Goal: Task Accomplishment & Management: Manage account settings

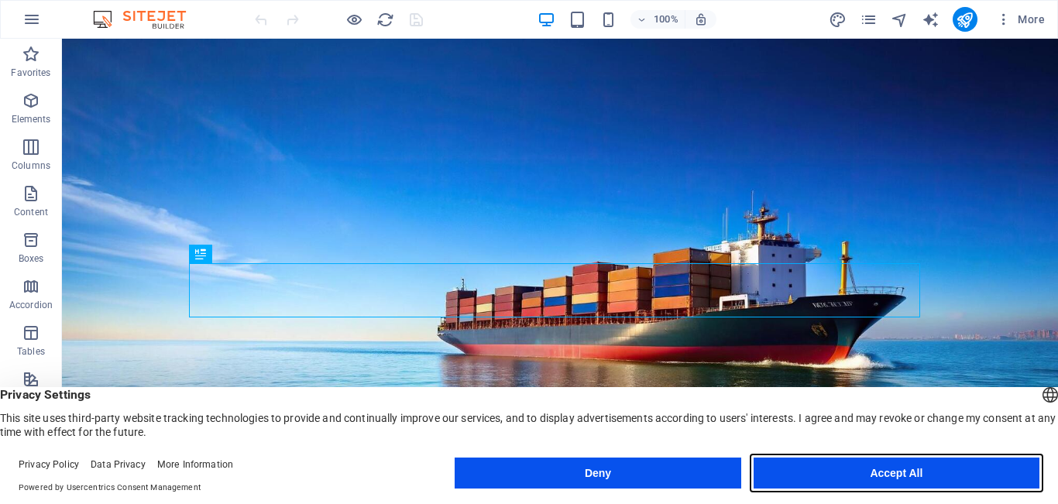
click at [913, 469] on button "Accept All" at bounding box center [897, 473] width 286 height 31
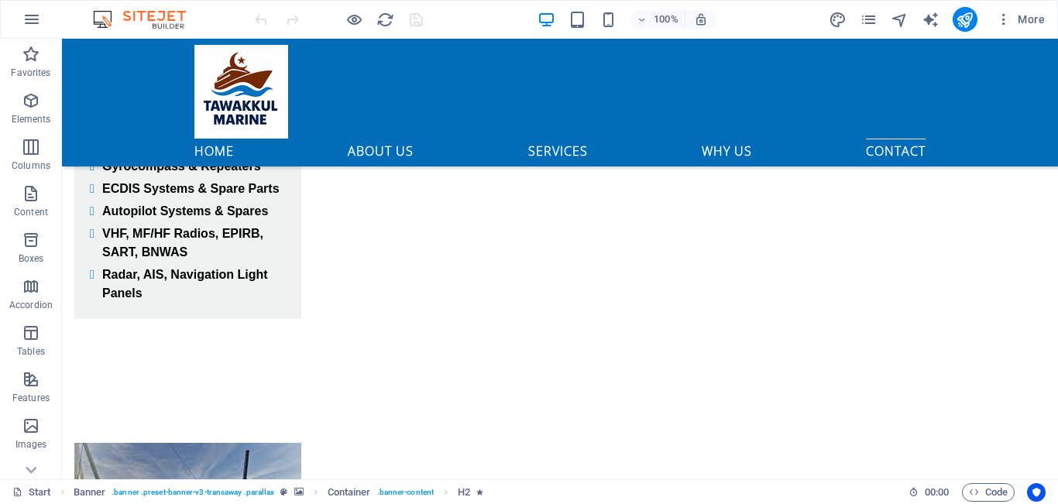
drag, startPoint x: 1057, startPoint y: 73, endPoint x: 1115, endPoint y: 519, distance: 450.1
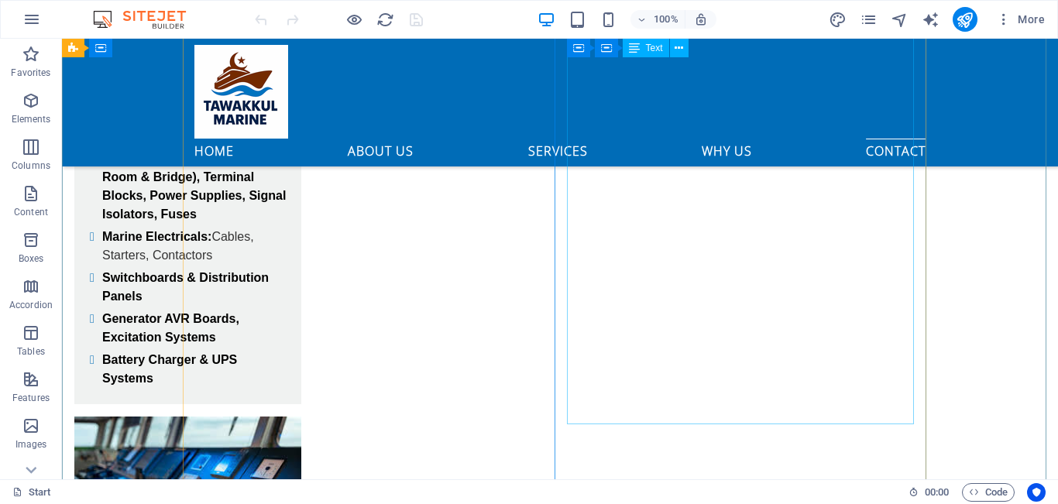
scroll to position [5975, 0]
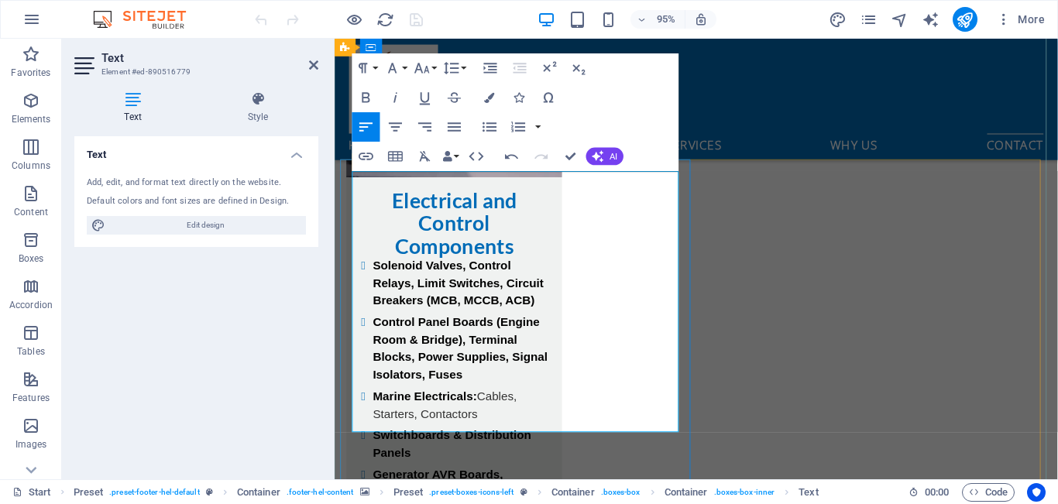
drag, startPoint x: 368, startPoint y: 194, endPoint x: 619, endPoint y: 413, distance: 332.7
click at [363, 97] on icon "button" at bounding box center [367, 97] width 8 height 10
click at [407, 66] on button "Font Family" at bounding box center [396, 67] width 28 height 29
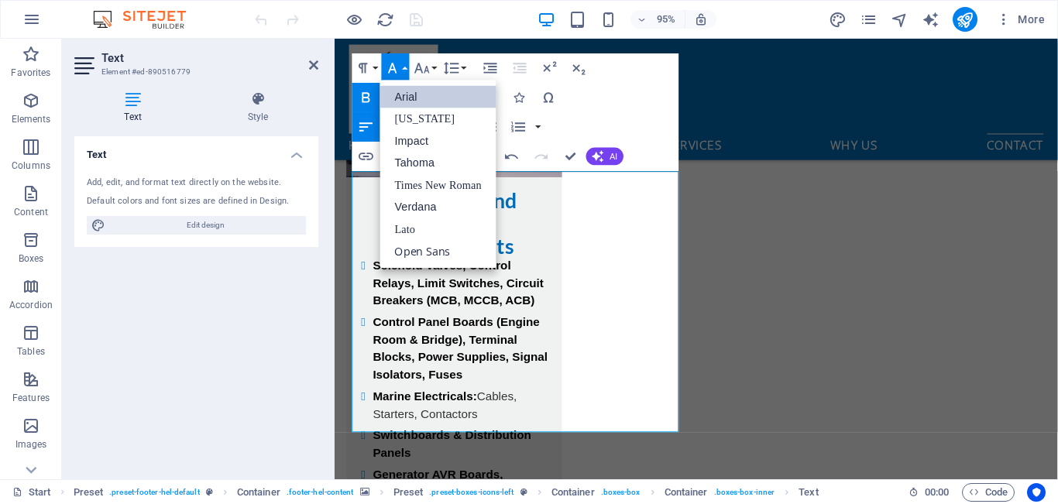
scroll to position [0, 0]
click at [407, 66] on button "Font Family" at bounding box center [396, 67] width 28 height 29
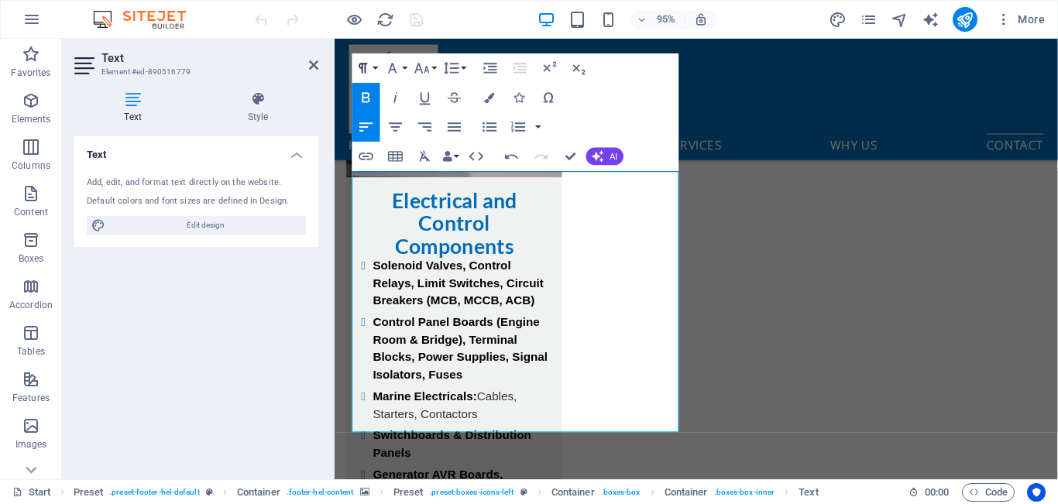
click at [371, 67] on icon "button" at bounding box center [364, 68] width 18 height 18
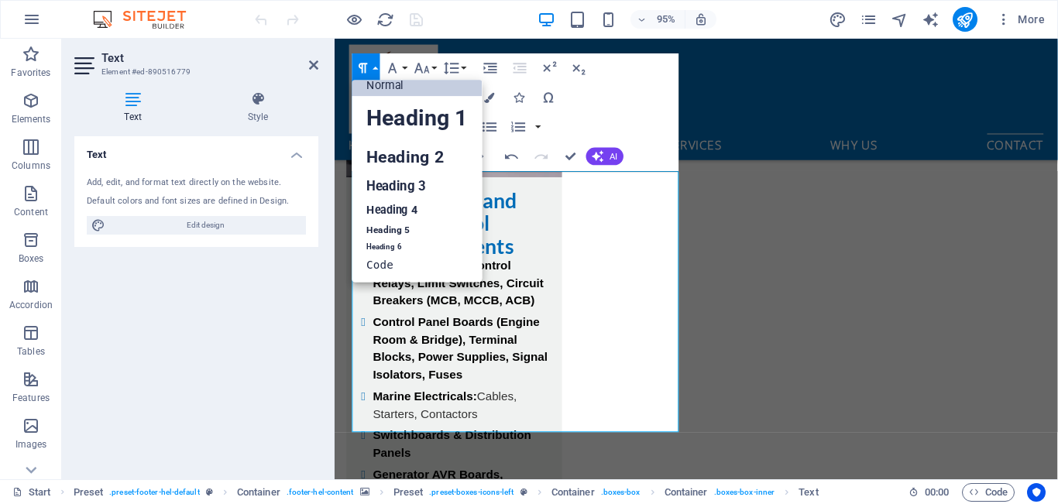
scroll to position [12, 0]
click at [411, 177] on link "Heading 3" at bounding box center [417, 187] width 130 height 26
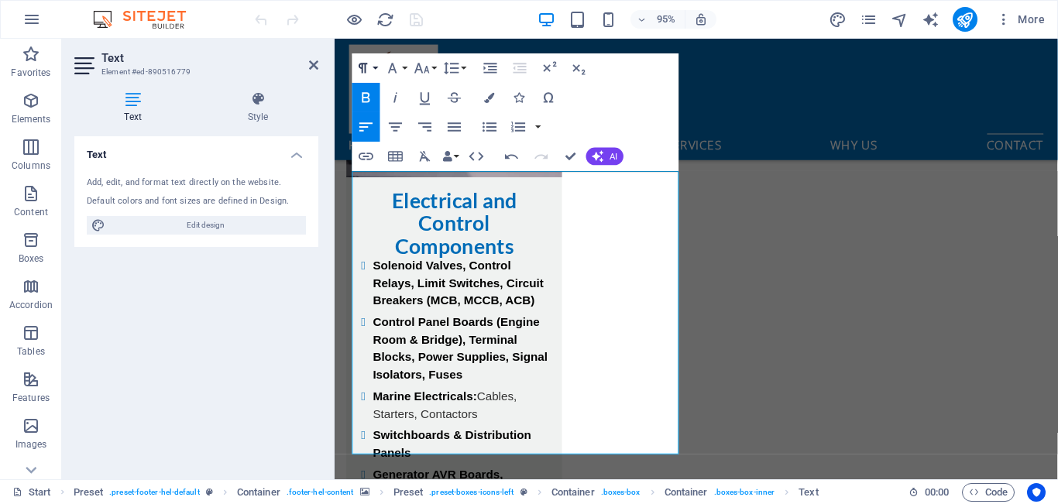
click at [370, 69] on icon "button" at bounding box center [364, 68] width 18 height 18
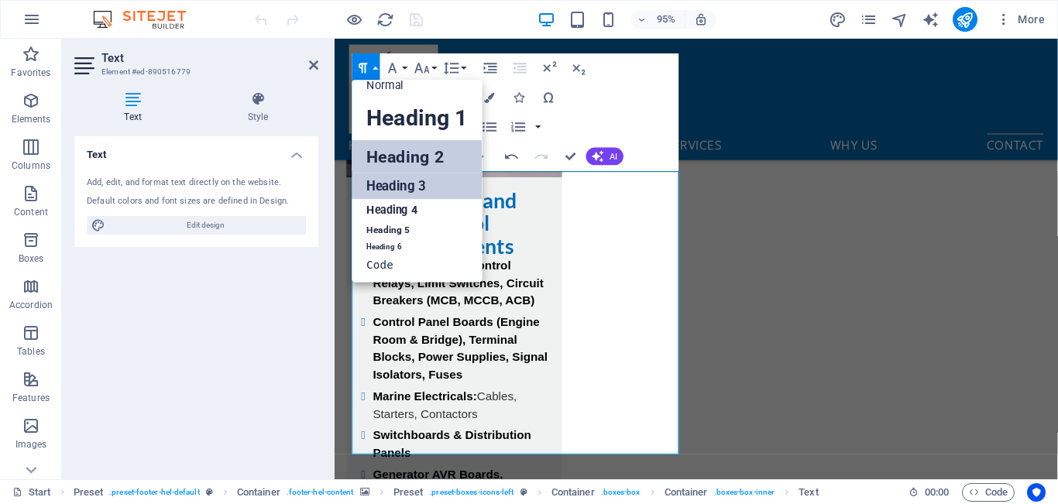
click at [419, 167] on link "Heading 2" at bounding box center [417, 156] width 130 height 33
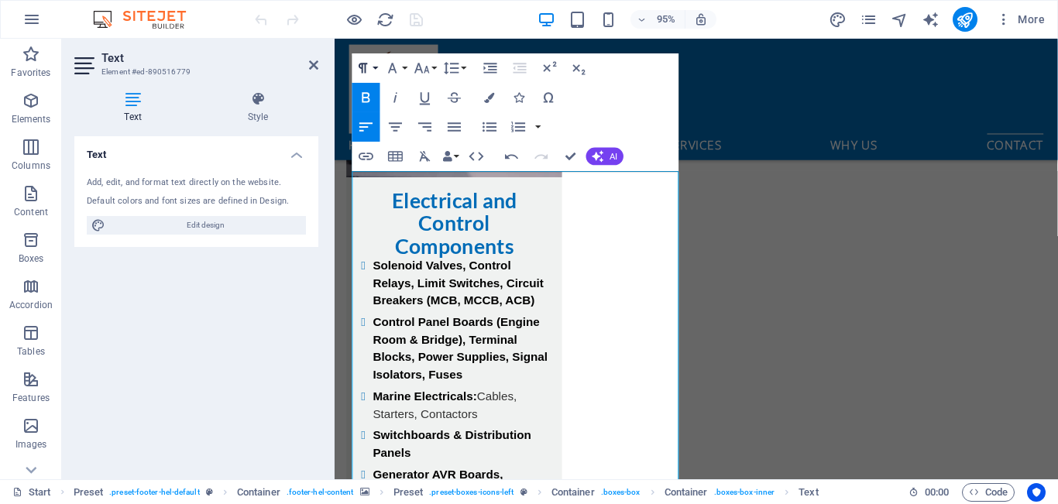
click at [370, 74] on icon "button" at bounding box center [364, 68] width 18 height 18
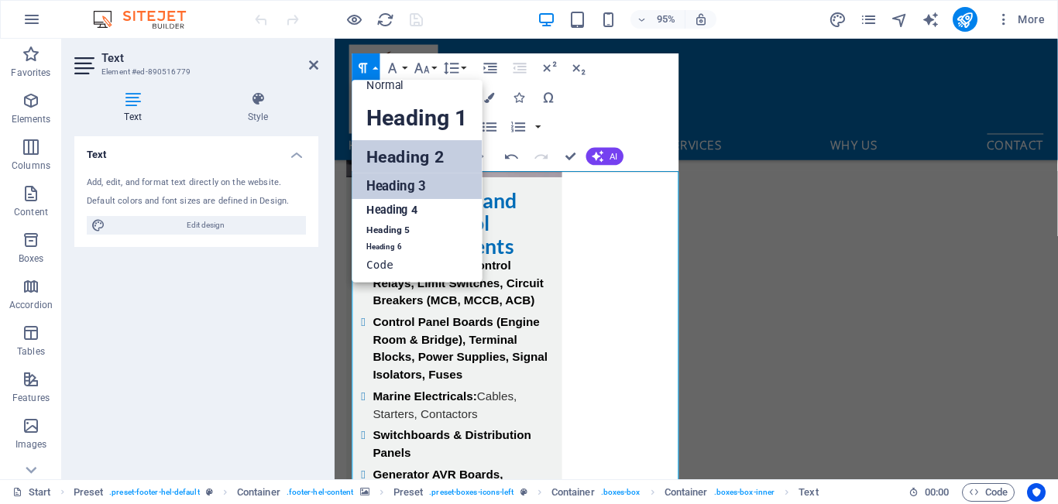
click at [410, 178] on link "Heading 3" at bounding box center [417, 187] width 130 height 26
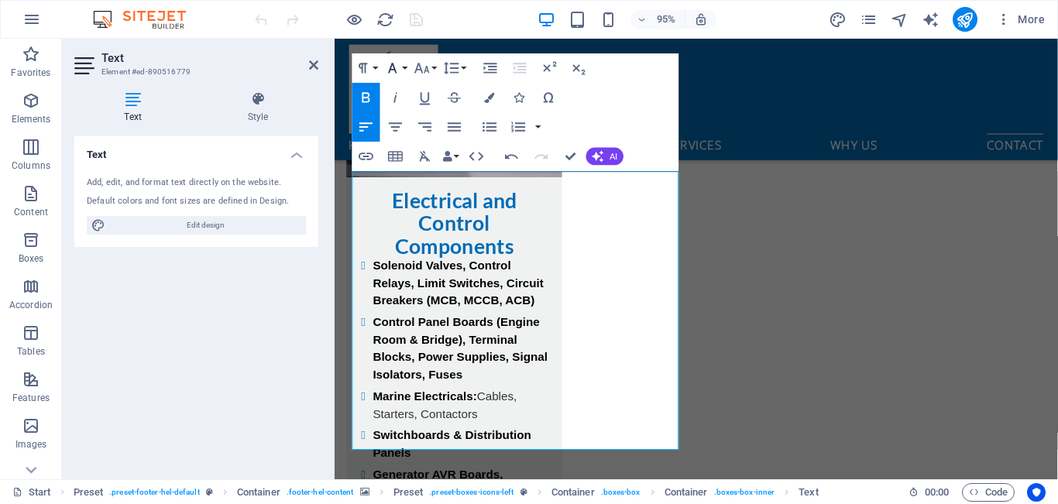
click at [403, 69] on button "Font Family" at bounding box center [396, 67] width 28 height 29
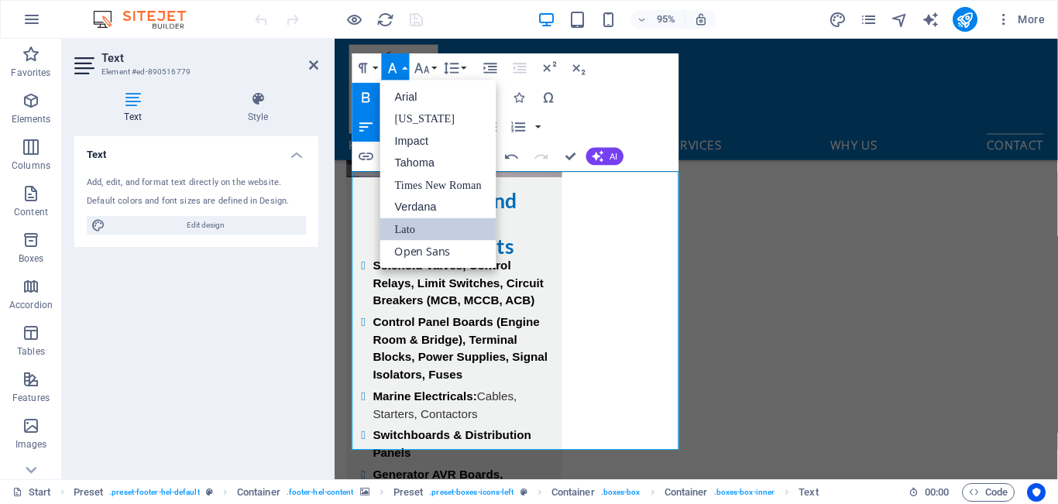
scroll to position [0, 0]
click at [403, 69] on button "Font Family" at bounding box center [396, 67] width 28 height 29
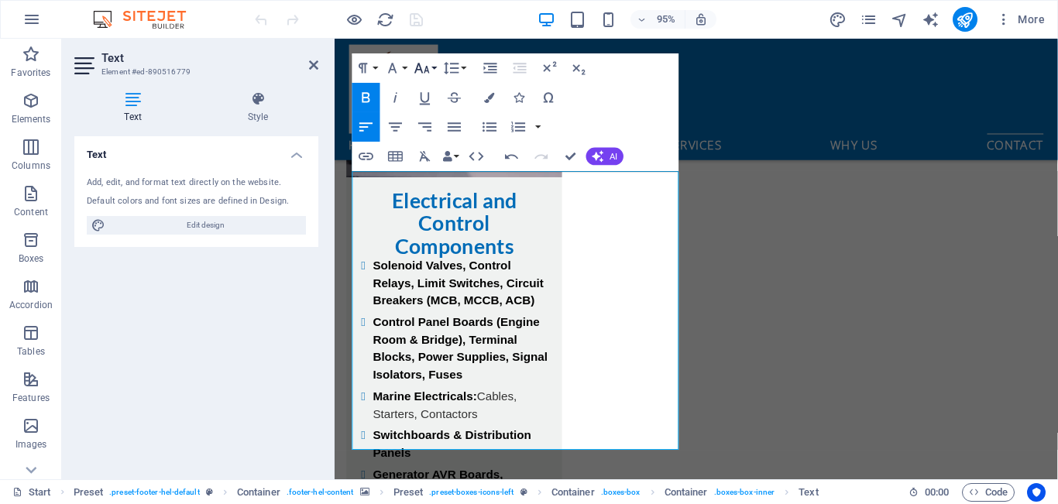
click at [432, 69] on button "Font Size" at bounding box center [425, 67] width 28 height 29
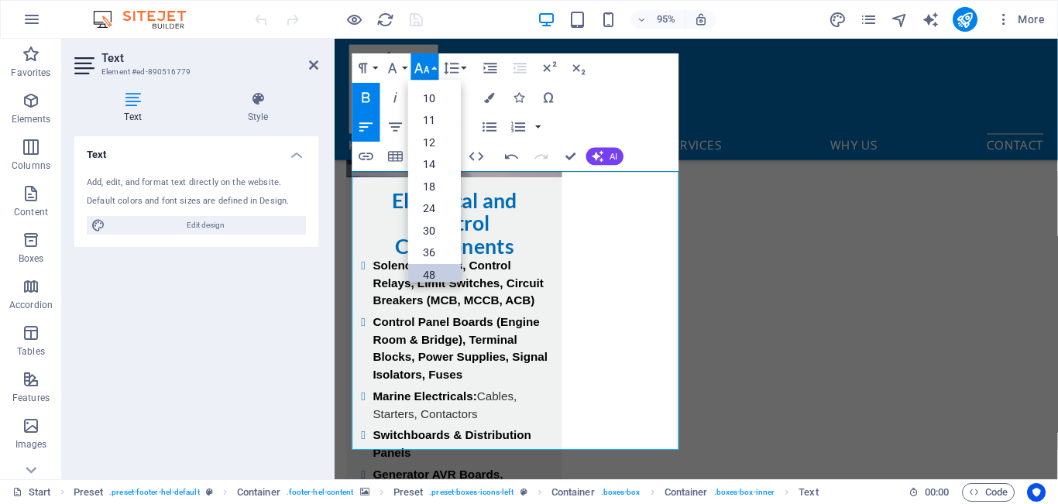
scroll to position [77, 0]
click at [429, 198] on link "30" at bounding box center [434, 200] width 53 height 22
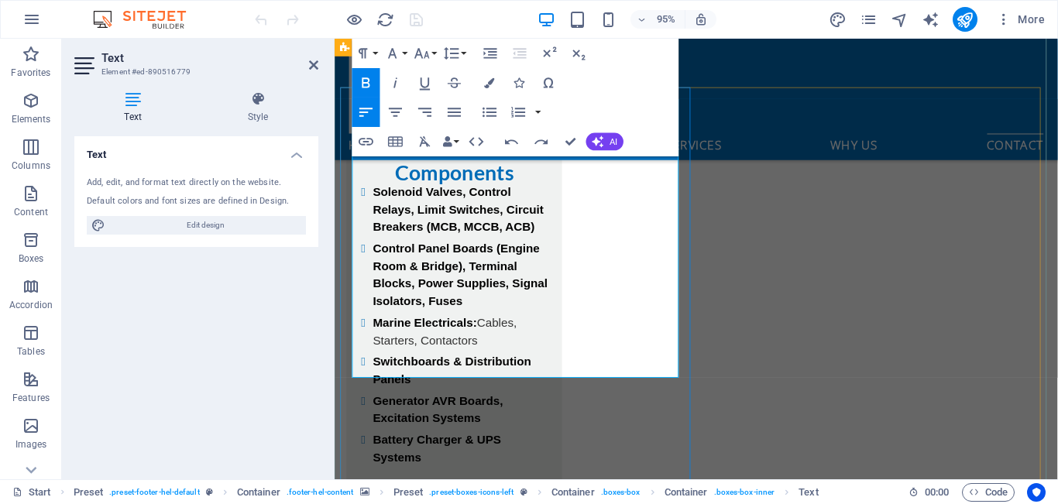
scroll to position [5975, 0]
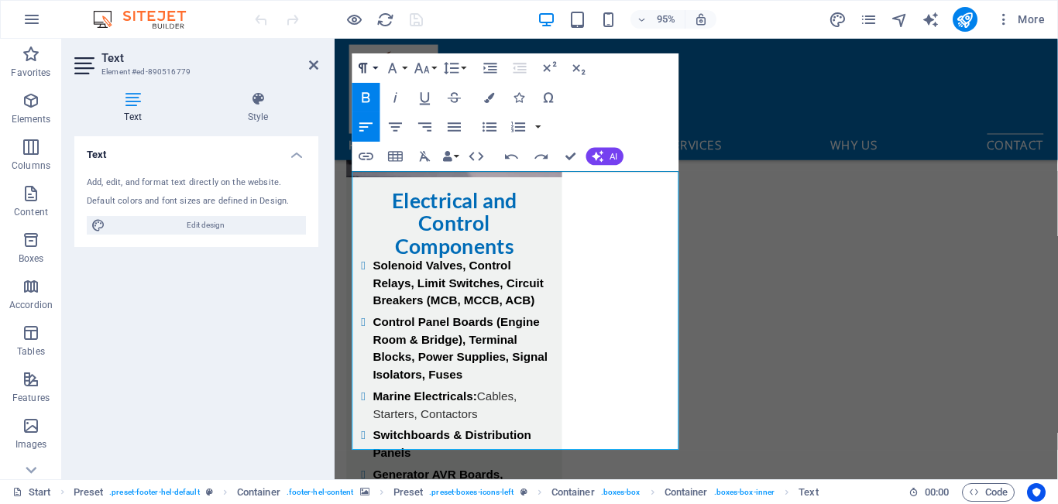
click at [376, 74] on button "Paragraph Format" at bounding box center [366, 67] width 28 height 29
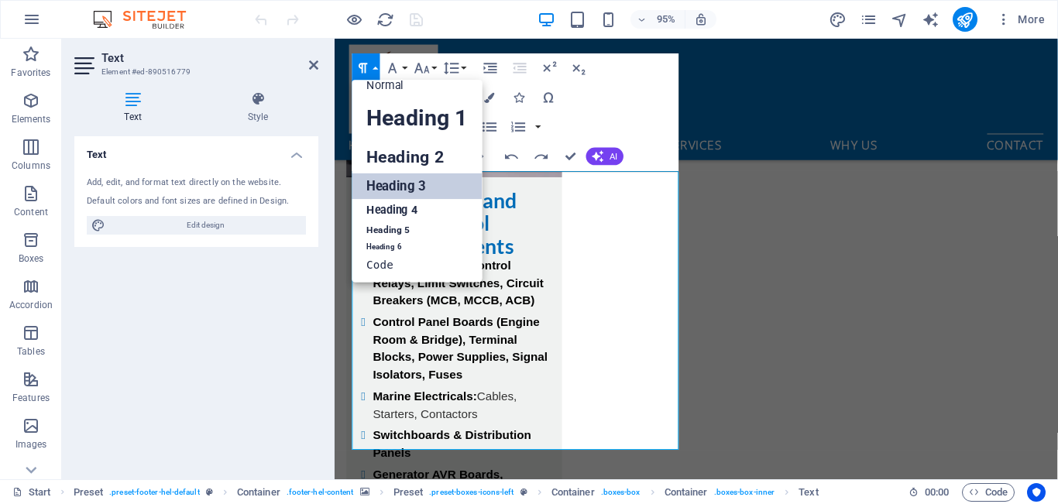
scroll to position [12, 0]
click at [421, 190] on link "Heading 3" at bounding box center [417, 187] width 130 height 26
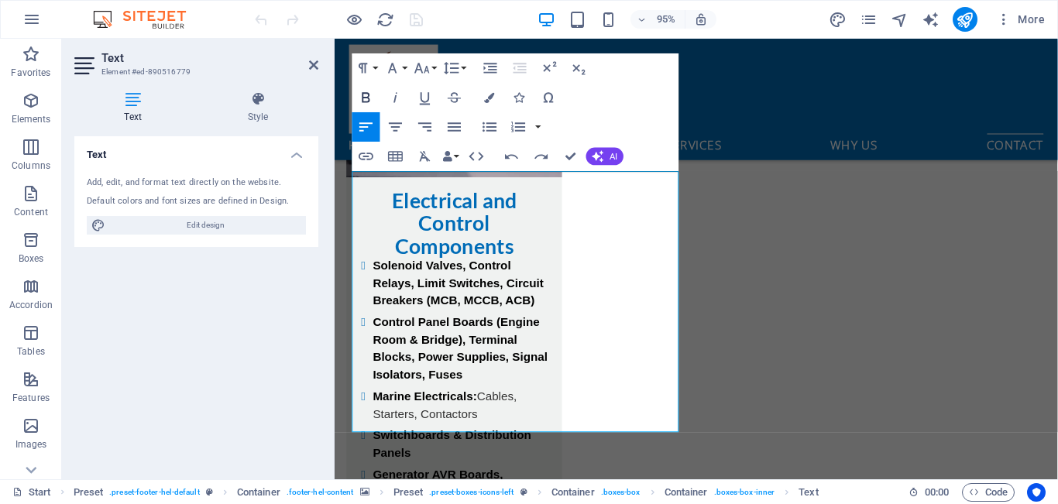
click at [371, 98] on icon "button" at bounding box center [366, 97] width 18 height 18
click at [375, 65] on button "Paragraph Format" at bounding box center [366, 67] width 28 height 29
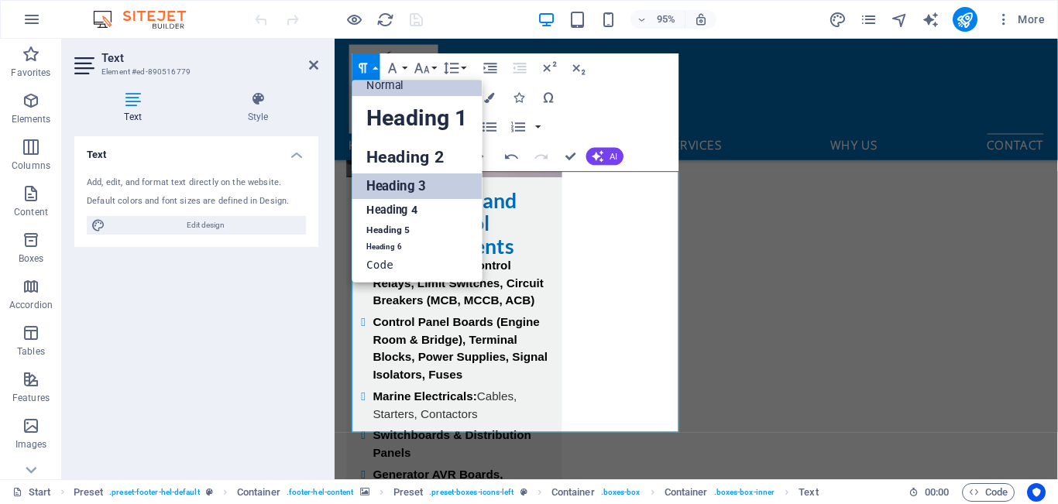
click at [408, 192] on link "Heading 3" at bounding box center [417, 187] width 130 height 26
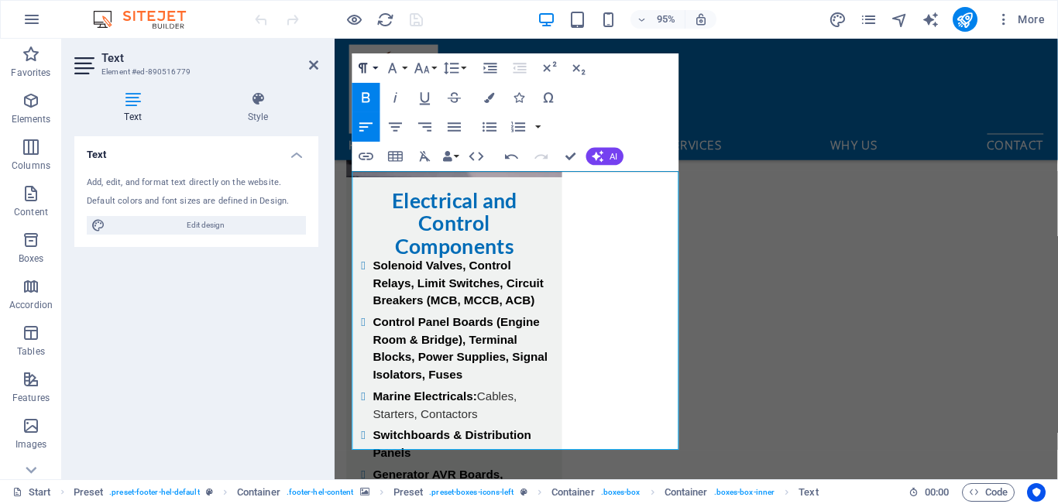
click at [373, 64] on button "Paragraph Format" at bounding box center [366, 67] width 28 height 29
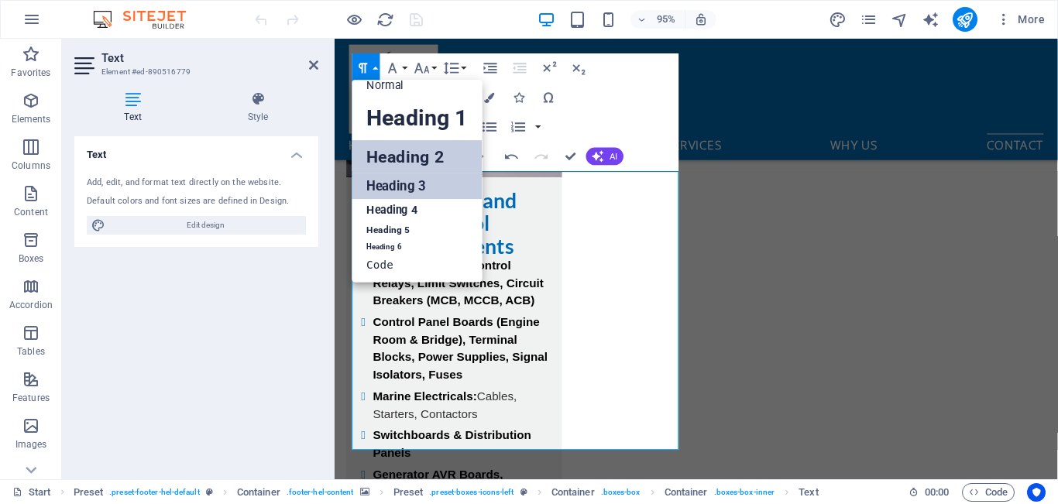
click at [394, 150] on link "Heading 2" at bounding box center [417, 156] width 130 height 33
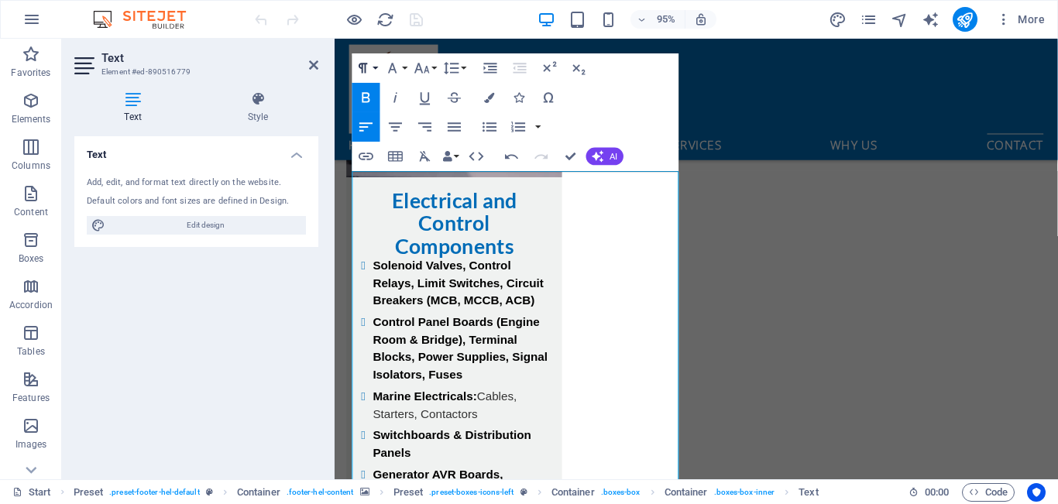
click at [378, 65] on button "Paragraph Format" at bounding box center [366, 67] width 28 height 29
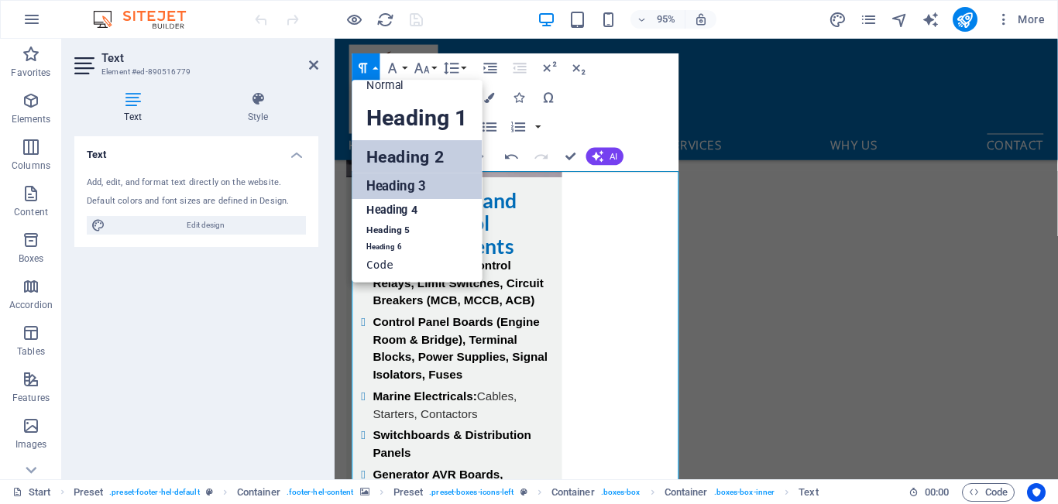
click at [402, 179] on link "Heading 3" at bounding box center [417, 187] width 130 height 26
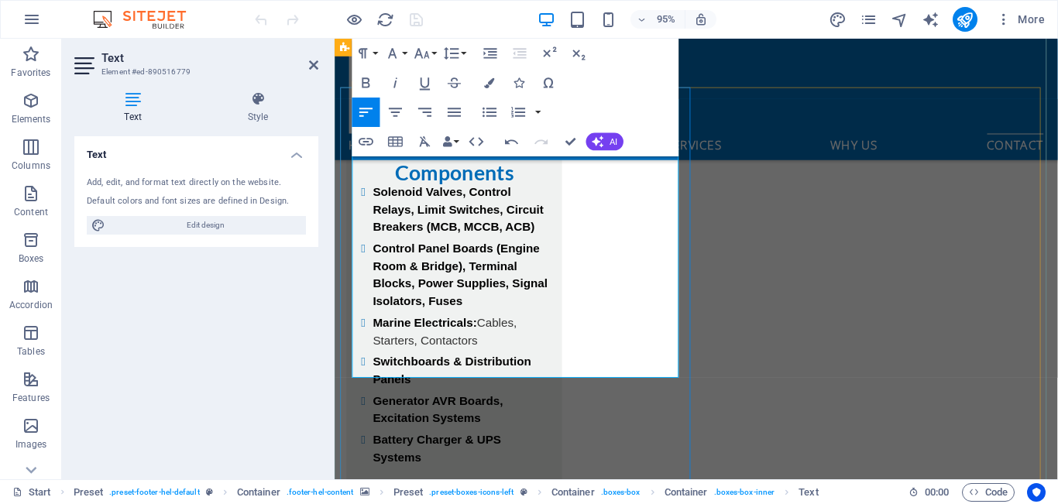
scroll to position [5975, 0]
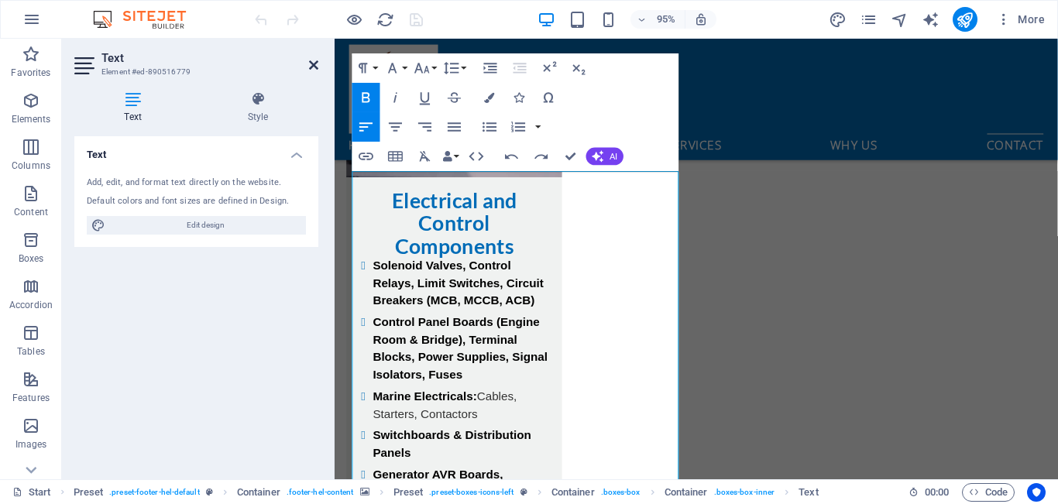
click at [313, 66] on icon at bounding box center [313, 65] width 9 height 12
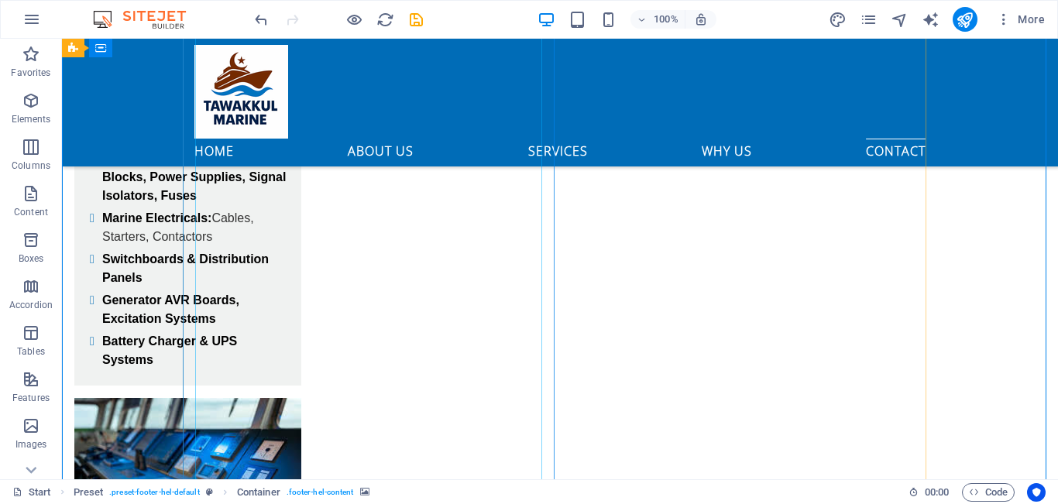
scroll to position [6285, 0]
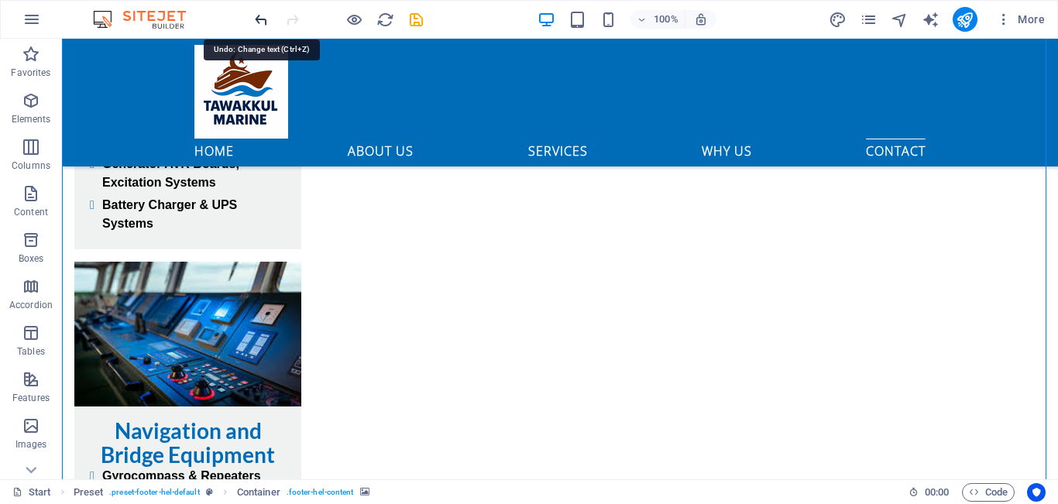
click at [258, 22] on icon "undo" at bounding box center [262, 20] width 18 height 18
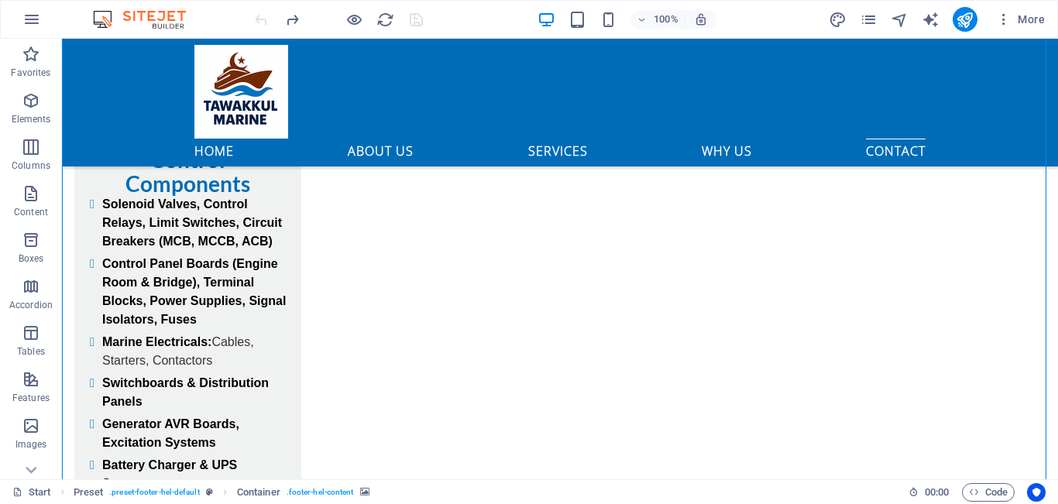
scroll to position [6037, 0]
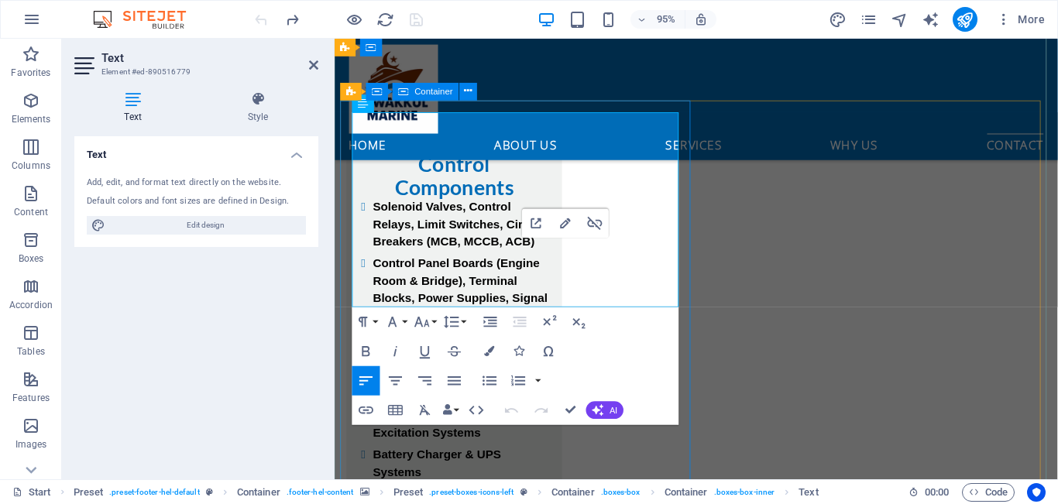
drag, startPoint x: 596, startPoint y: 266, endPoint x: 341, endPoint y: 263, distance: 255.7
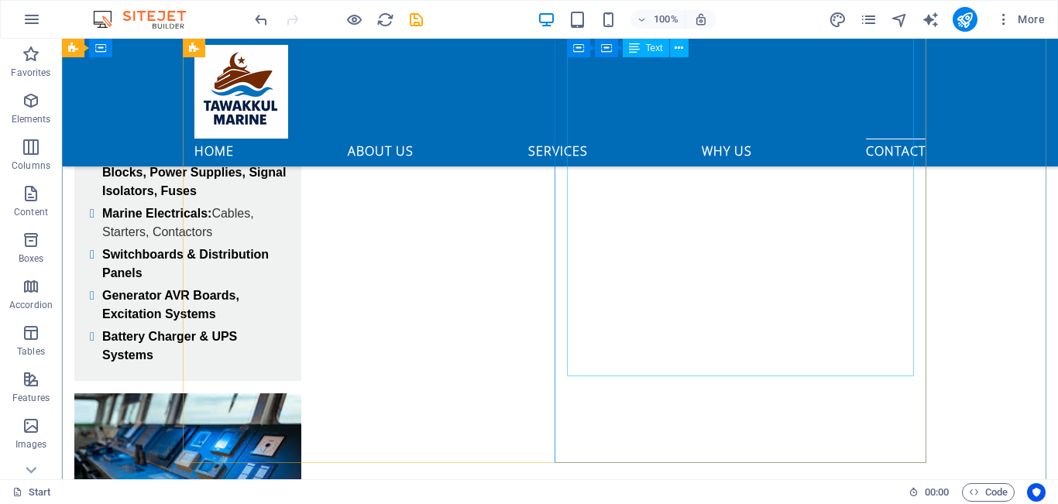
scroll to position [6155, 0]
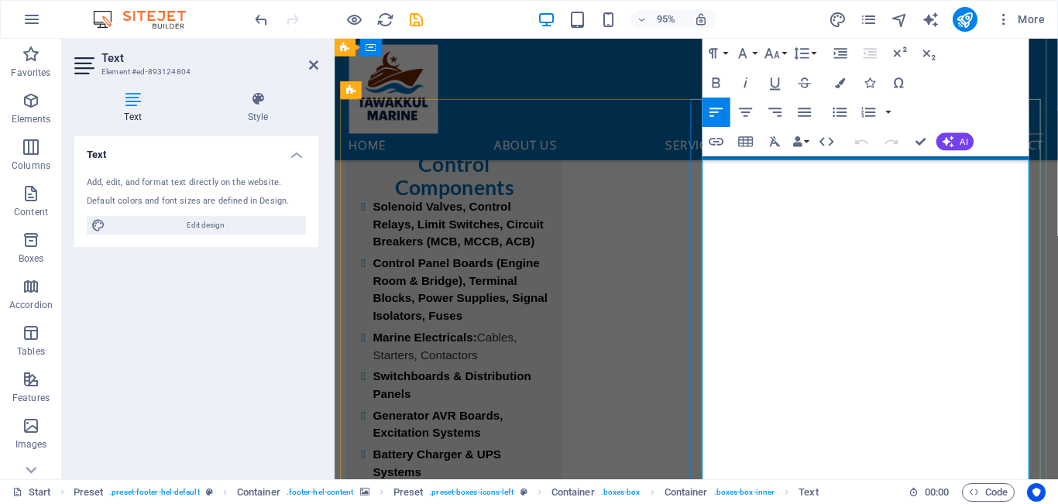
scroll to position [6114, 0]
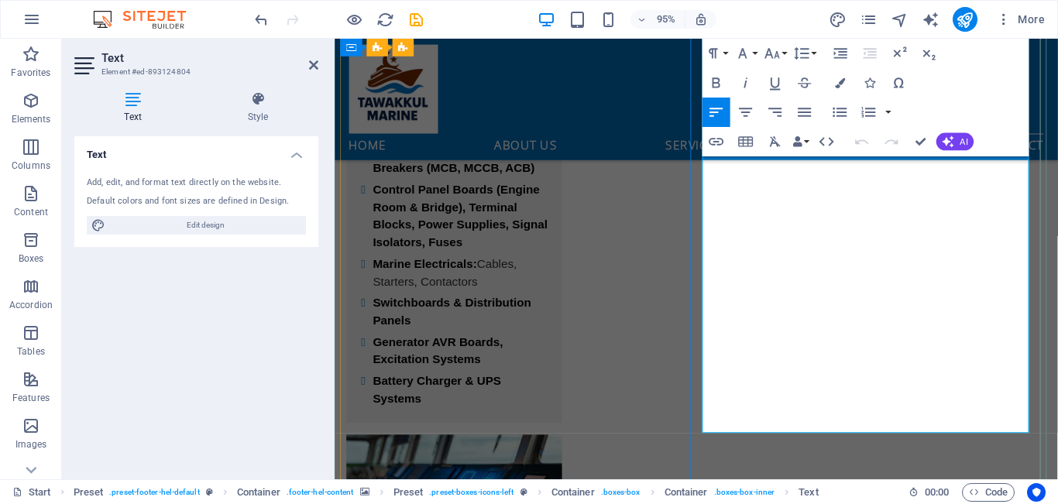
drag, startPoint x: 724, startPoint y: 361, endPoint x: 899, endPoint y: 425, distance: 186.5
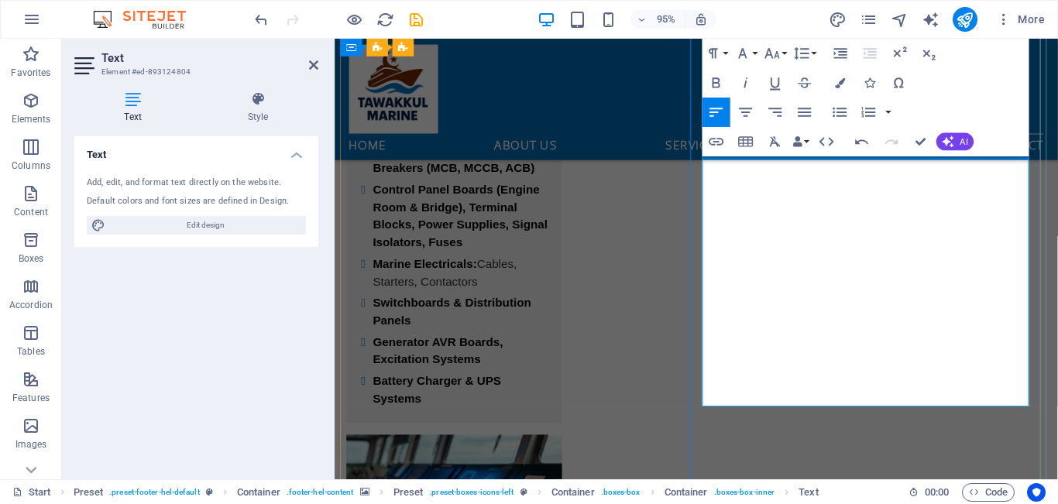
drag, startPoint x: 721, startPoint y: 354, endPoint x: 923, endPoint y: 393, distance: 205.1
click at [720, 84] on icon "button" at bounding box center [717, 82] width 8 height 10
click at [716, 81] on icon "button" at bounding box center [717, 83] width 18 height 18
click at [724, 52] on button "Paragraph Format" at bounding box center [717, 53] width 28 height 29
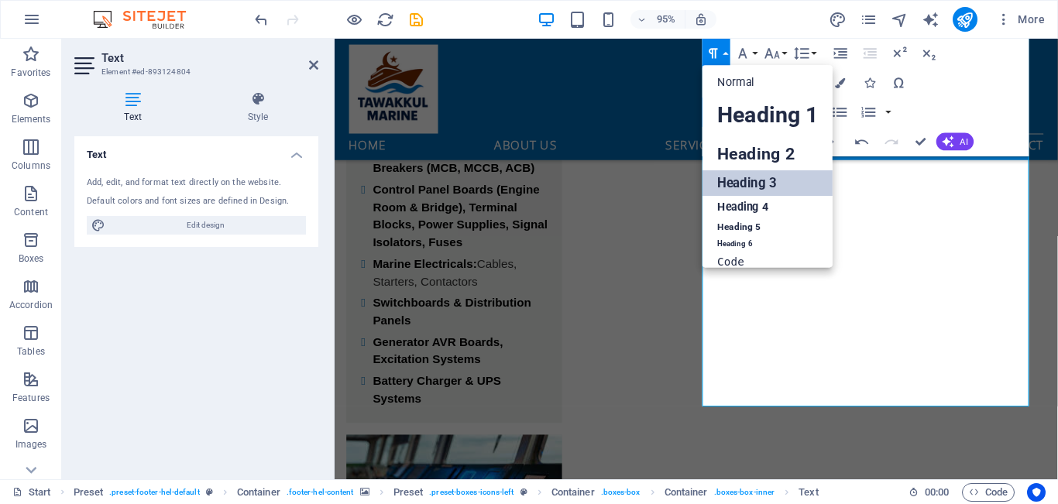
click at [746, 174] on link "Heading 3" at bounding box center [768, 183] width 130 height 26
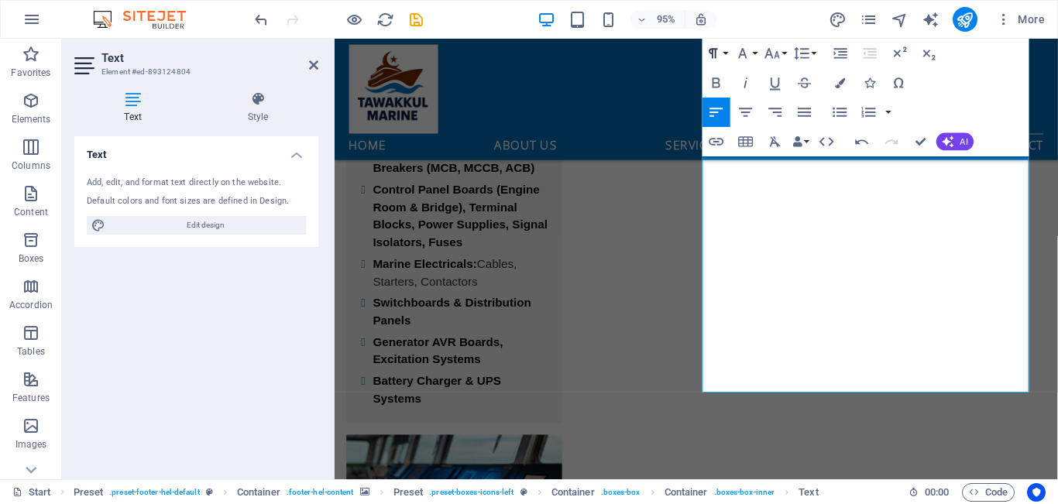
click at [728, 56] on button "Paragraph Format" at bounding box center [717, 53] width 28 height 29
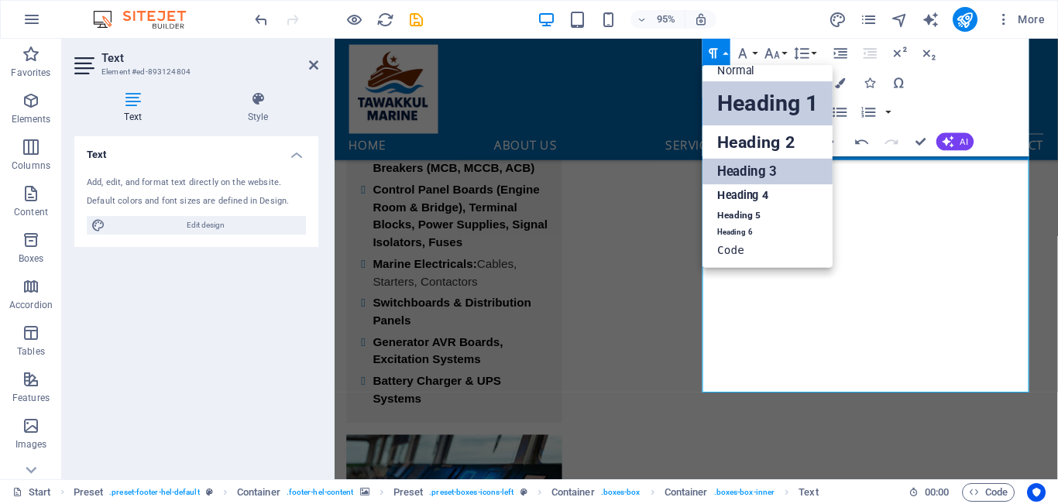
scroll to position [12, 0]
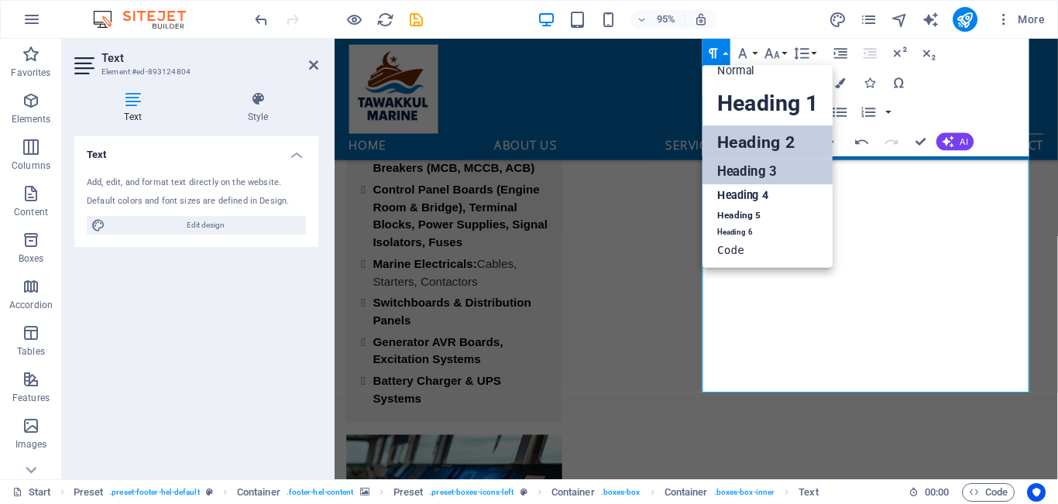
click at [741, 136] on link "Heading 2" at bounding box center [768, 141] width 130 height 33
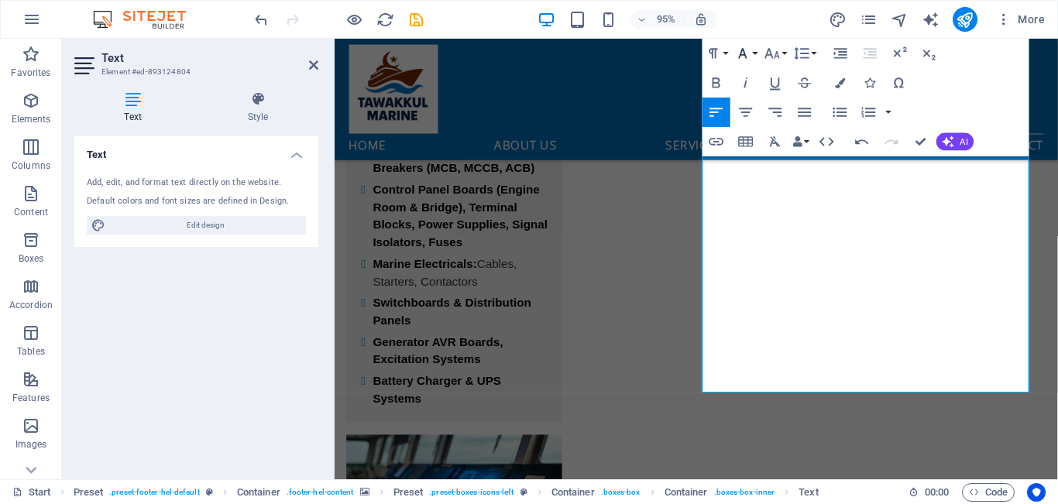
click at [754, 51] on button "Font Family" at bounding box center [746, 53] width 28 height 29
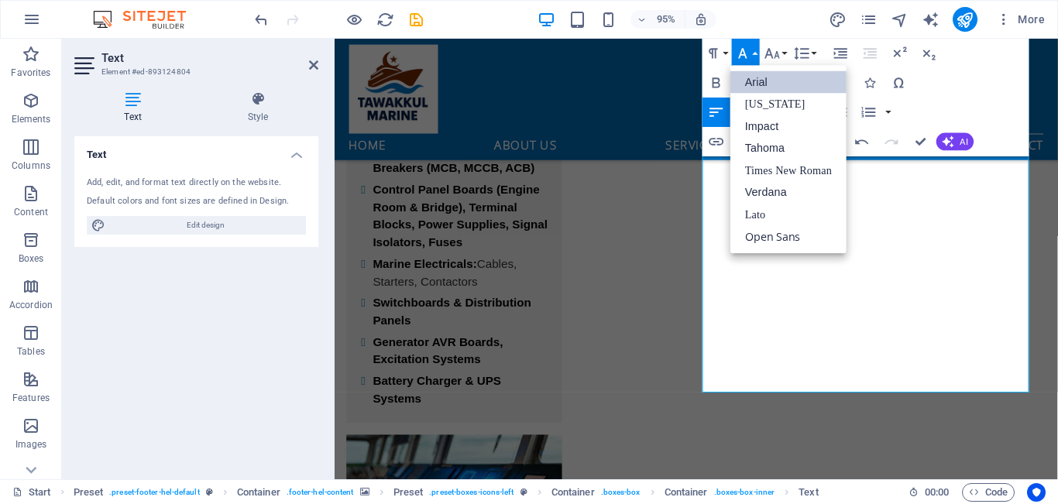
scroll to position [0, 0]
click at [754, 51] on button "Font Family" at bounding box center [746, 53] width 28 height 29
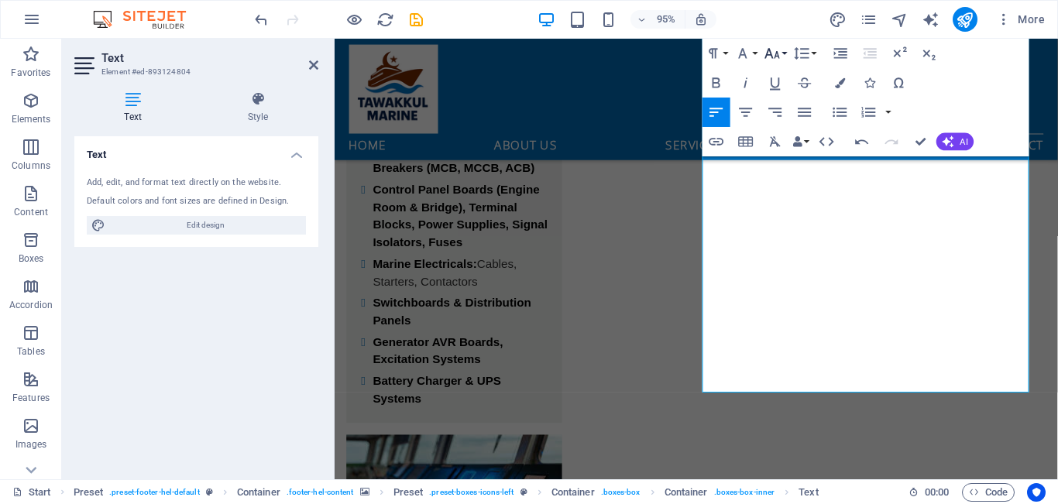
click at [784, 53] on button "Font Size" at bounding box center [775, 53] width 28 height 29
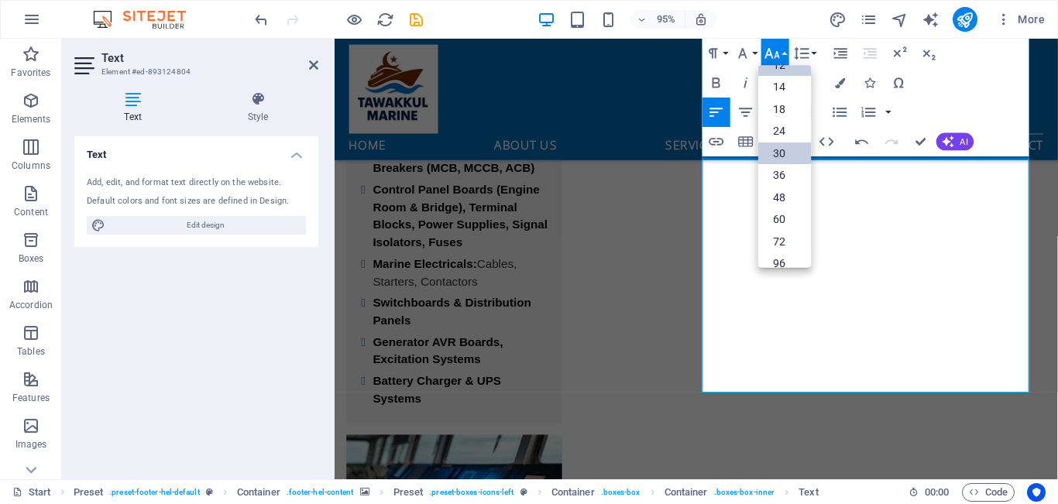
click at [783, 155] on link "30" at bounding box center [784, 154] width 53 height 22
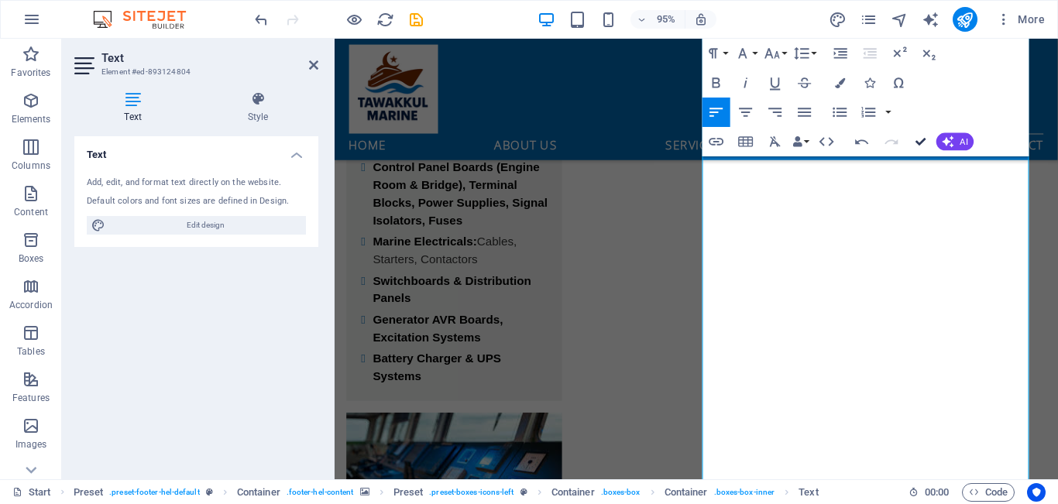
scroll to position [6077, 0]
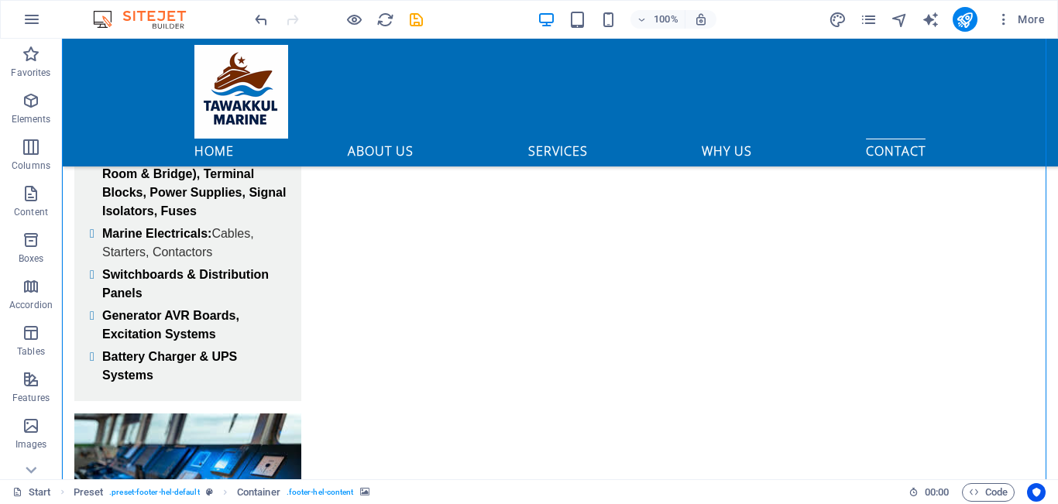
scroll to position [6155, 0]
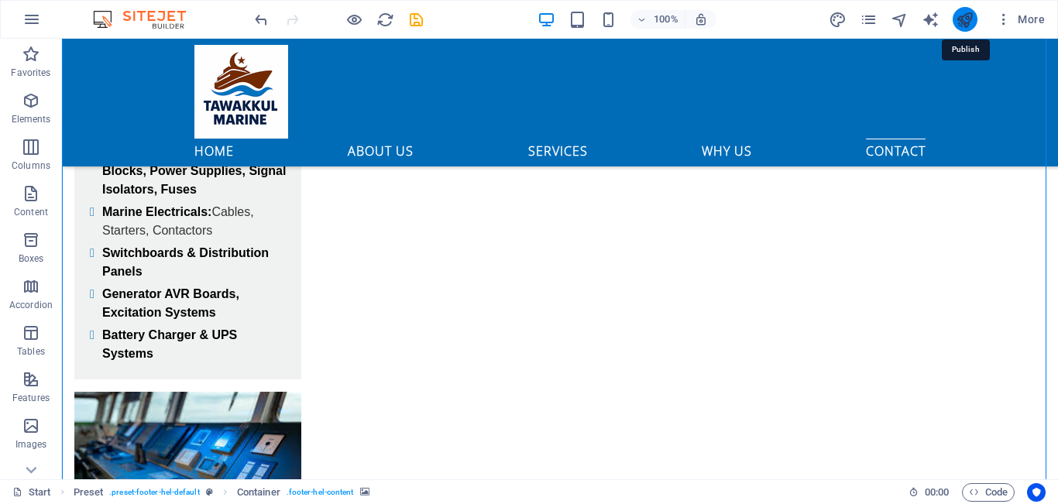
click at [965, 16] on icon "publish" at bounding box center [965, 20] width 18 height 18
checkbox input "false"
